Goal: Task Accomplishment & Management: Manage account settings

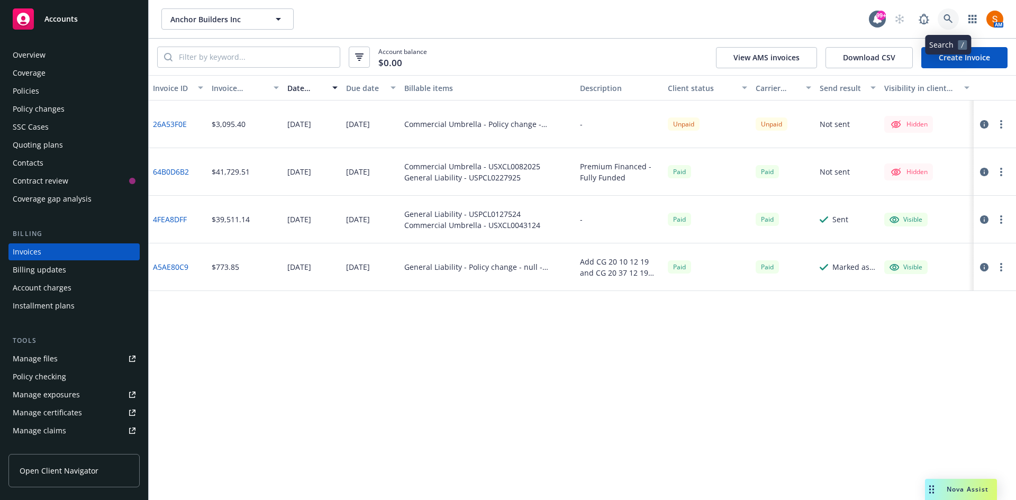
drag, startPoint x: 0, startPoint y: 0, endPoint x: 943, endPoint y: 17, distance: 943.6
click at [943, 17] on icon at bounding box center [948, 19] width 10 height 10
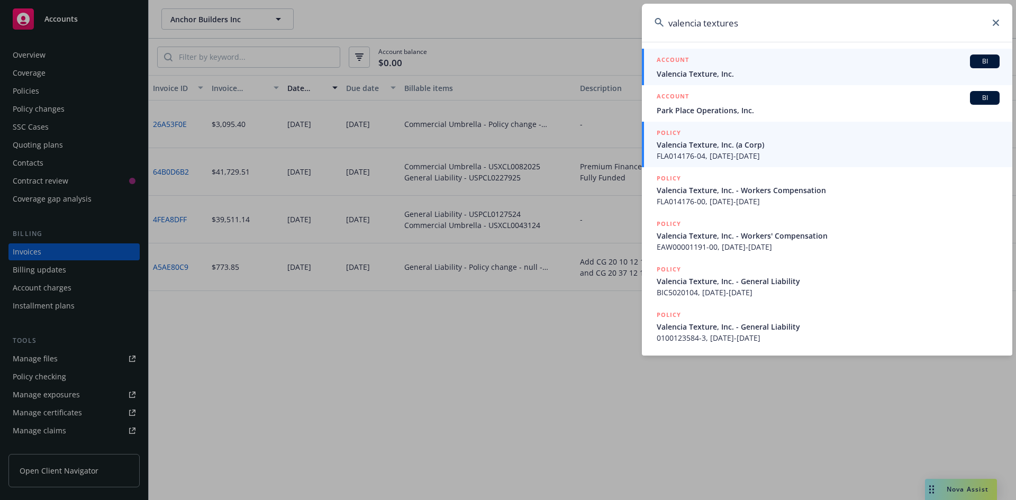
type input "valencia textures"
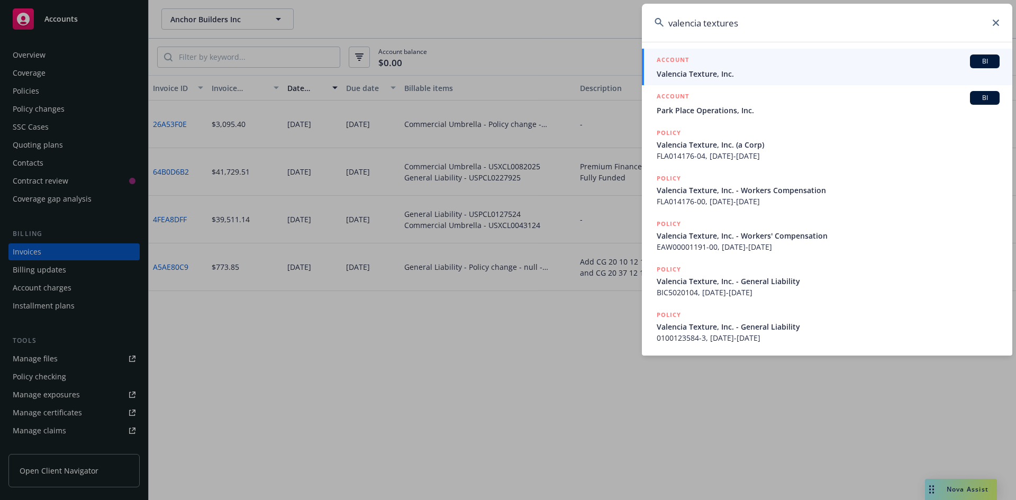
click at [731, 70] on span "Valencia Texture, Inc." at bounding box center [828, 73] width 343 height 11
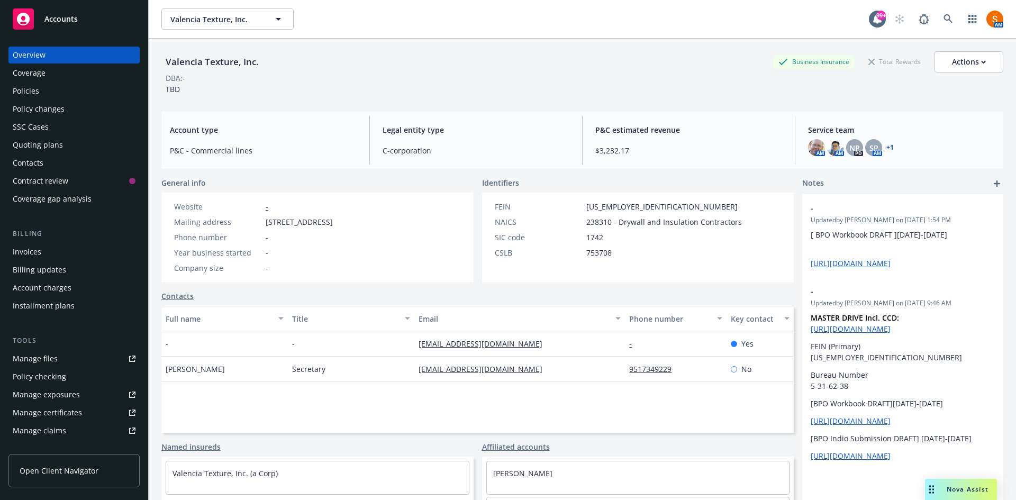
click at [44, 260] on div "Invoices" at bounding box center [74, 251] width 123 height 17
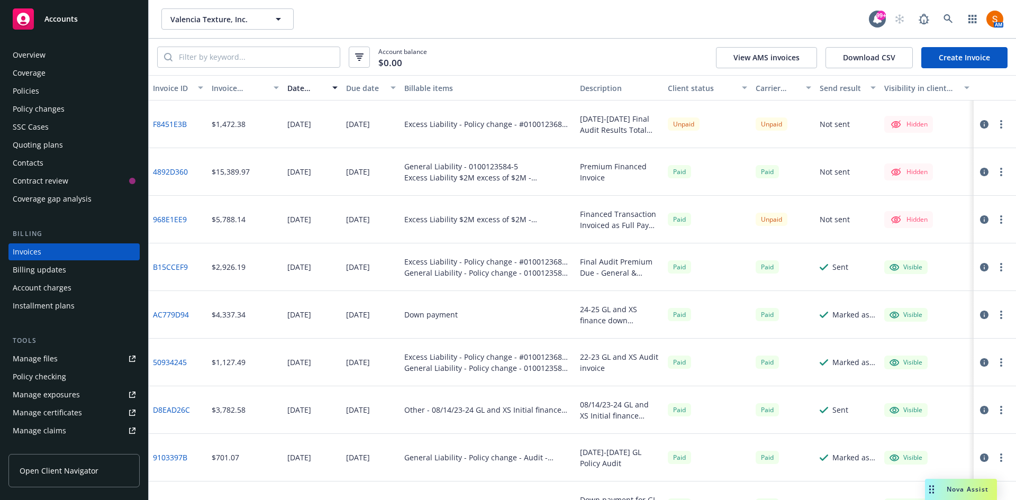
click at [231, 123] on div "$1,472.38" at bounding box center [229, 124] width 34 height 11
copy div "$1,472.38"
click at [995, 122] on button "button" at bounding box center [1001, 124] width 13 height 13
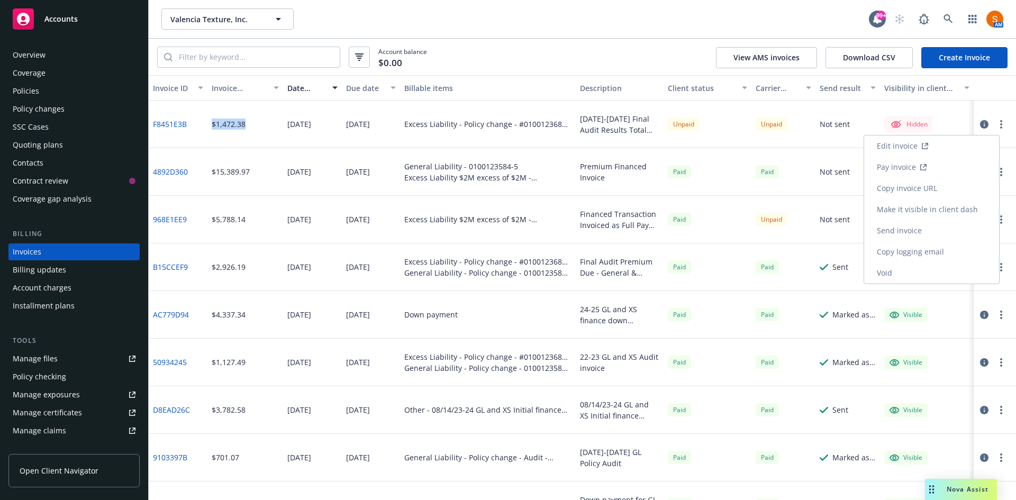
click at [919, 202] on link "Make it visible in client dash" at bounding box center [931, 209] width 135 height 21
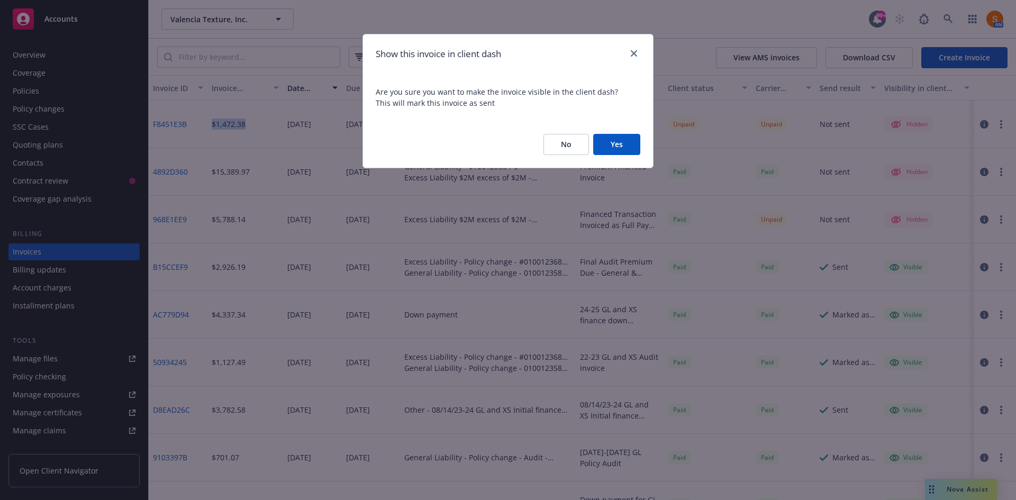
click at [616, 146] on button "Yes" at bounding box center [616, 144] width 47 height 21
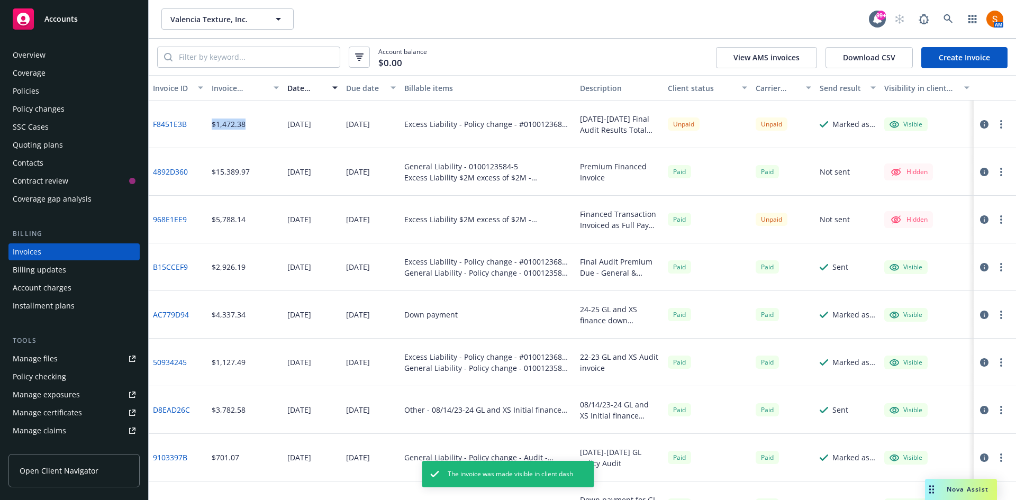
click at [995, 123] on button "button" at bounding box center [1001, 124] width 13 height 13
click at [924, 186] on link "Copy invoice URL" at bounding box center [931, 188] width 135 height 21
